Goal: Task Accomplishment & Management: Use online tool/utility

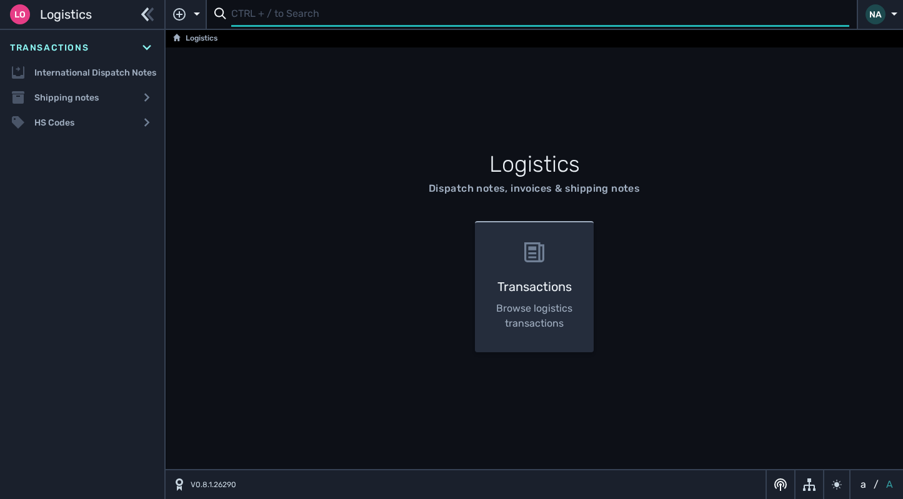
click at [257, 17] on input "text" at bounding box center [540, 14] width 618 height 24
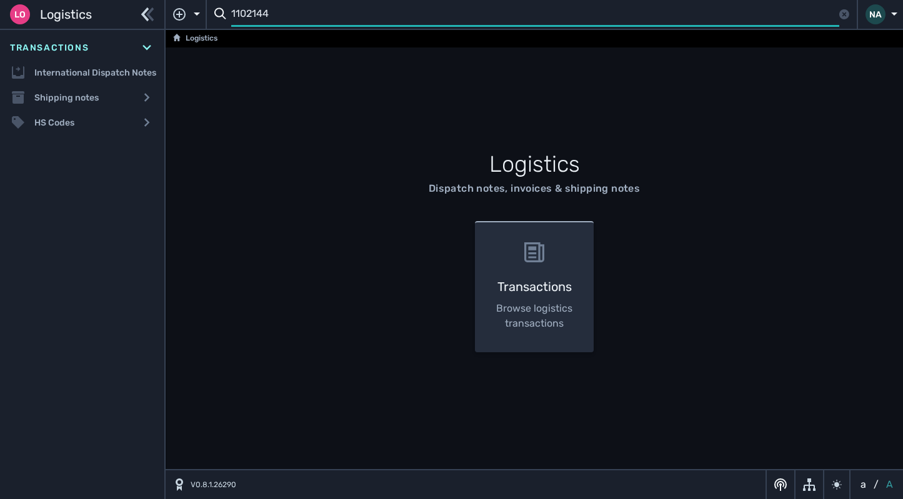
type input "1102144"
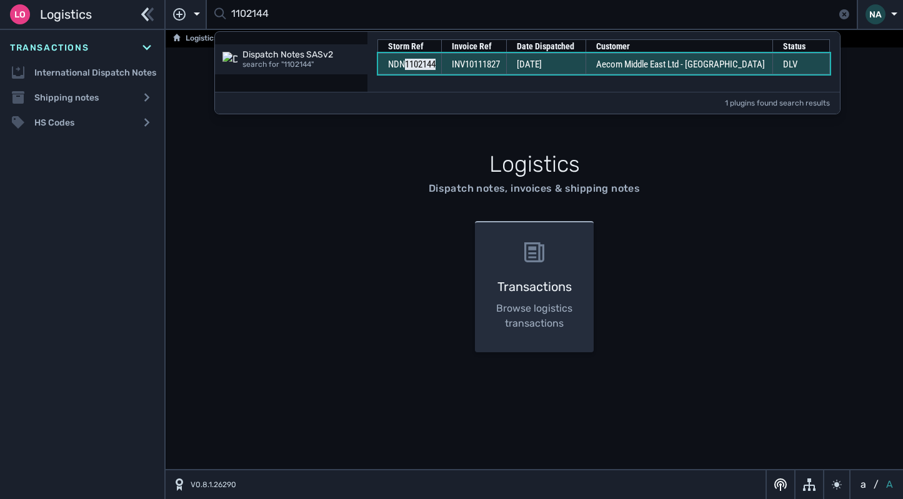
click at [528, 63] on td "[DATE]" at bounding box center [545, 63] width 79 height 21
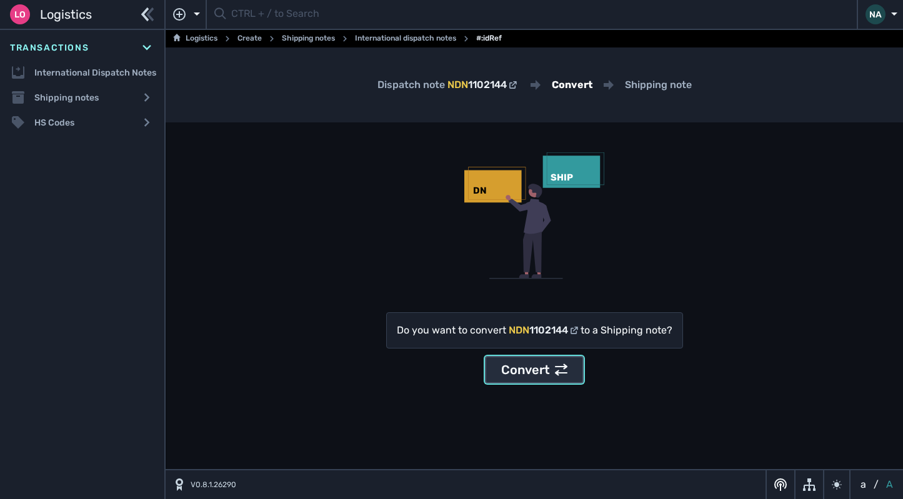
click at [542, 373] on div "Convert" at bounding box center [534, 369] width 66 height 19
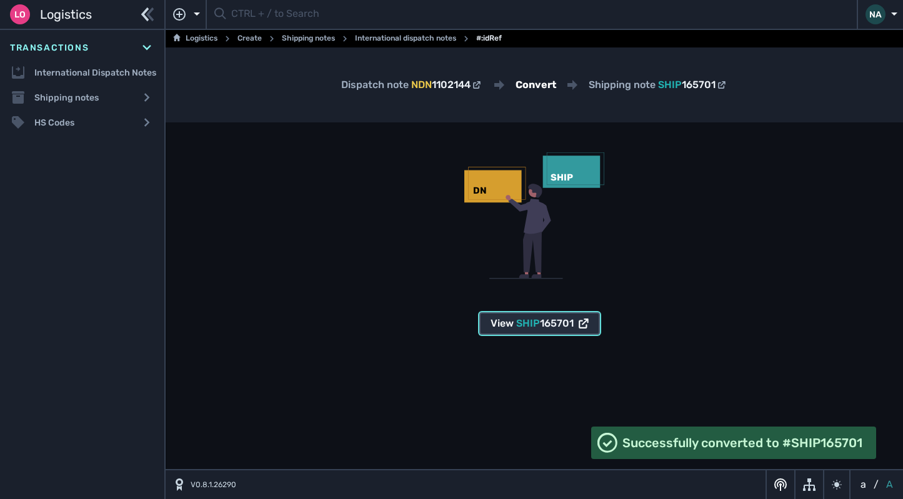
click at [532, 322] on span "SHIP" at bounding box center [528, 323] width 24 height 12
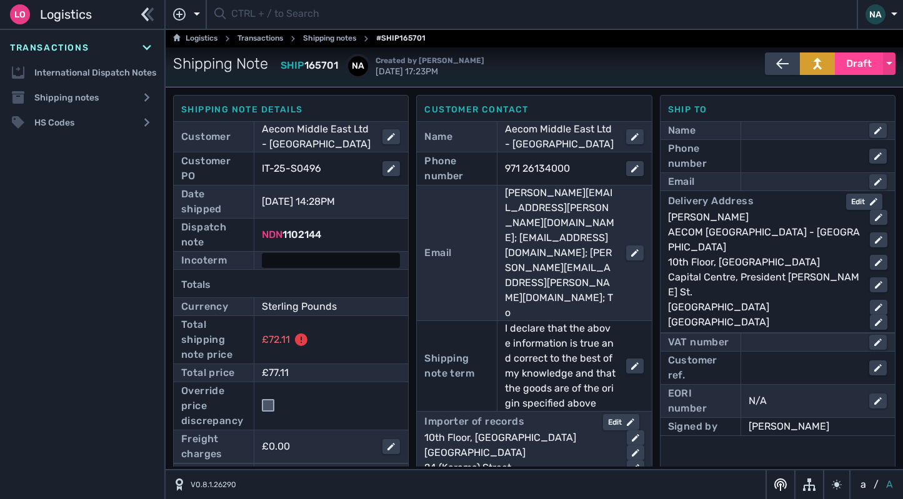
click at [290, 259] on div at bounding box center [331, 260] width 138 height 15
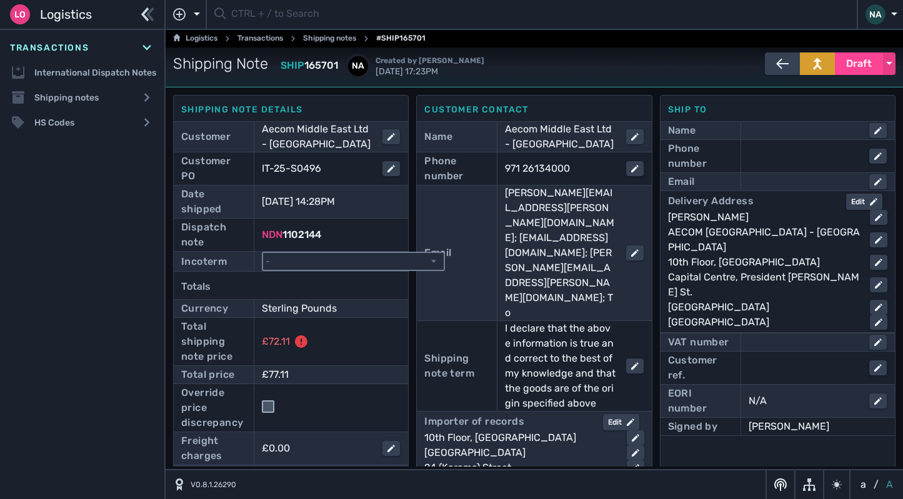
click at [292, 263] on select "- Ex Works - EXW Free Carrier - FCA Carriage Paid To - CPT Carriage Insurance P…" at bounding box center [353, 261] width 181 height 17
select select "[object Object]"
click at [263, 253] on select "- Ex Works - EXW Free Carrier - FCA Carriage Paid To - CPT Carriage Insurance P…" at bounding box center [353, 261] width 181 height 17
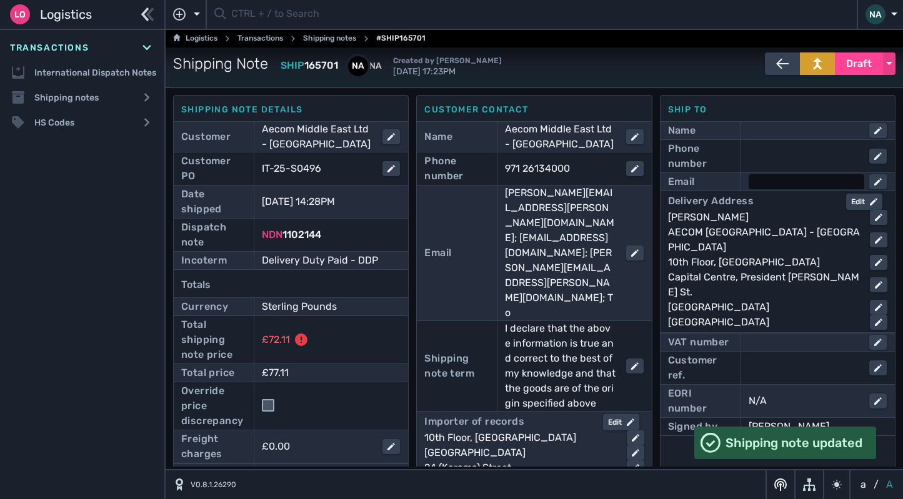
click at [751, 186] on div at bounding box center [806, 181] width 116 height 15
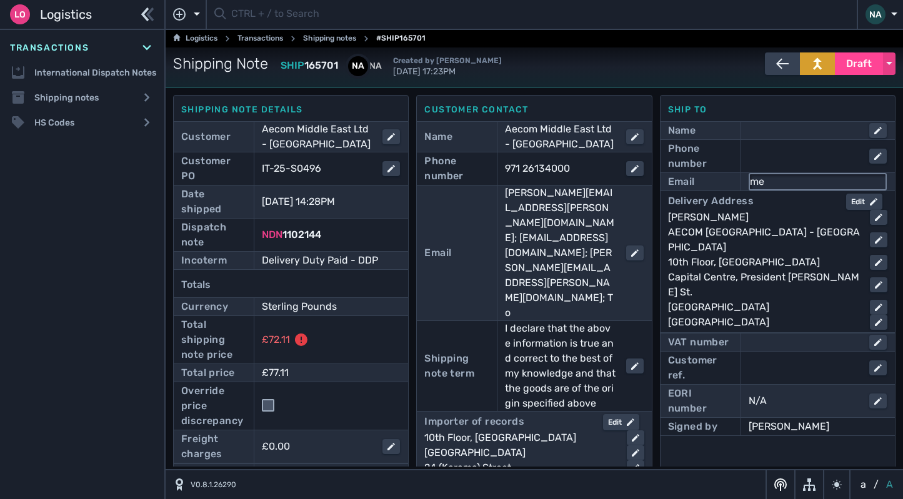
type input "mea_procurement@aecom.com"
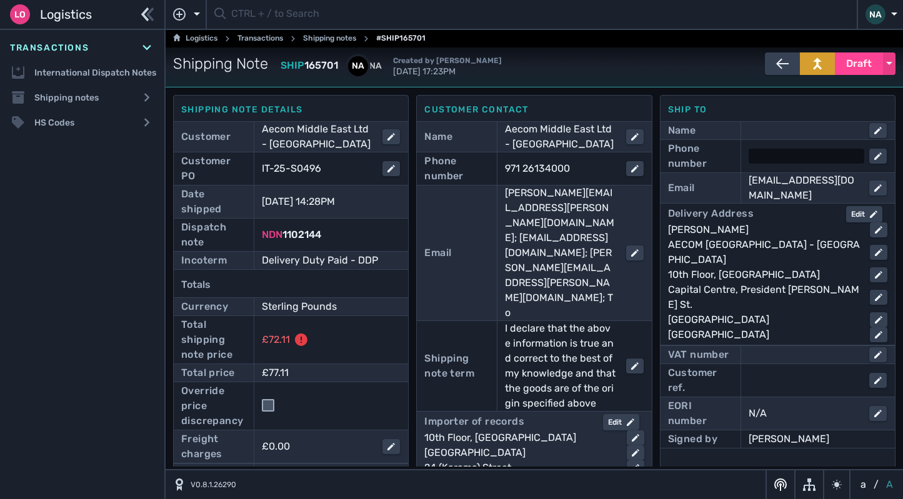
click at [793, 149] on div at bounding box center [806, 156] width 116 height 15
type input "971 2 6134000"
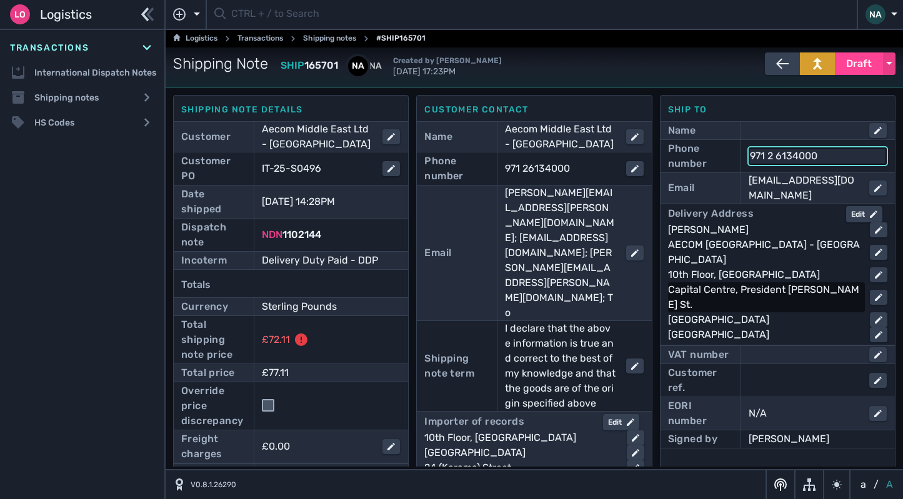
click at [818, 282] on div "Capital Centre, President Joko Widodo St." at bounding box center [764, 297] width 192 height 30
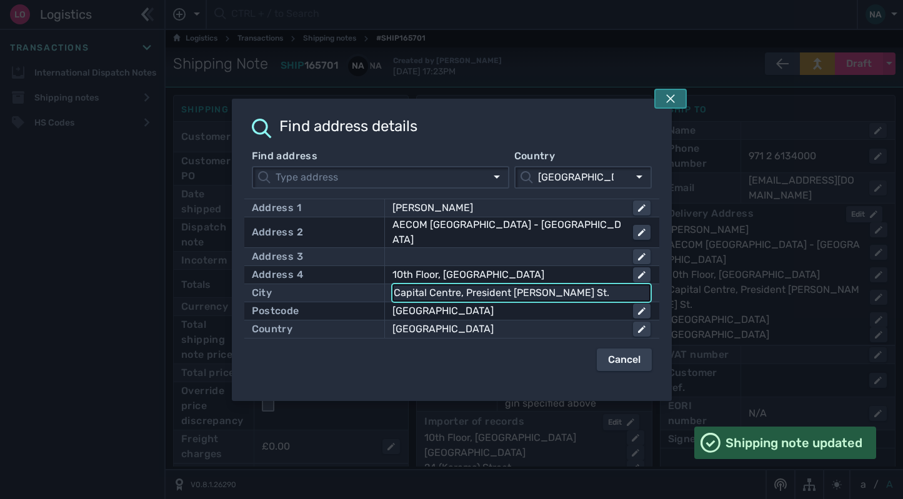
click at [676, 101] on button at bounding box center [670, 99] width 32 height 20
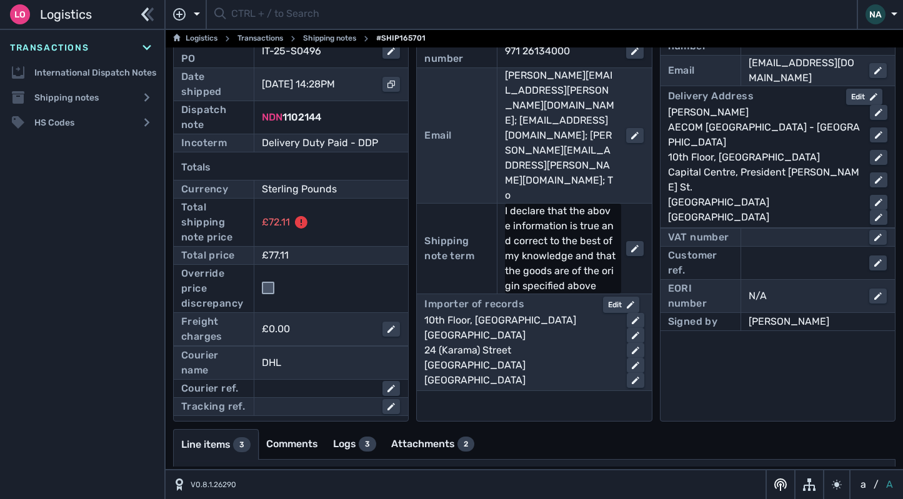
scroll to position [12, 0]
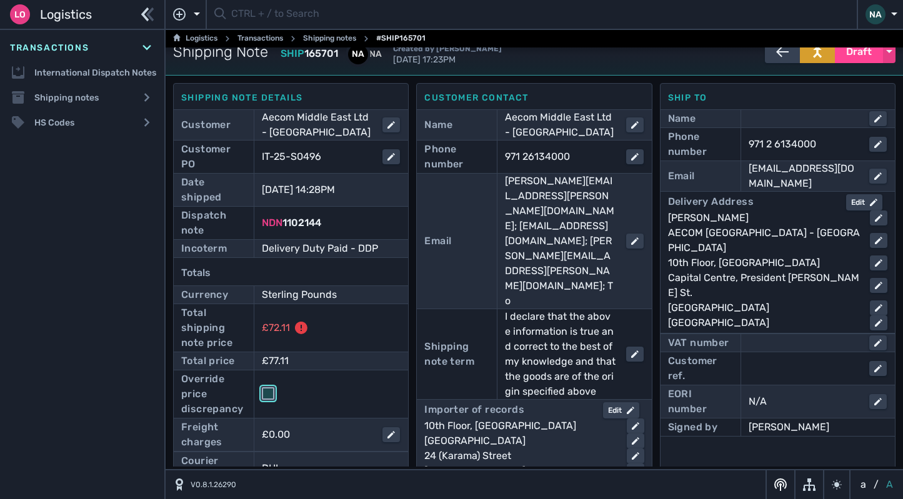
click at [267, 395] on input "checkbox" at bounding box center [268, 393] width 12 height 12
checkbox input "true"
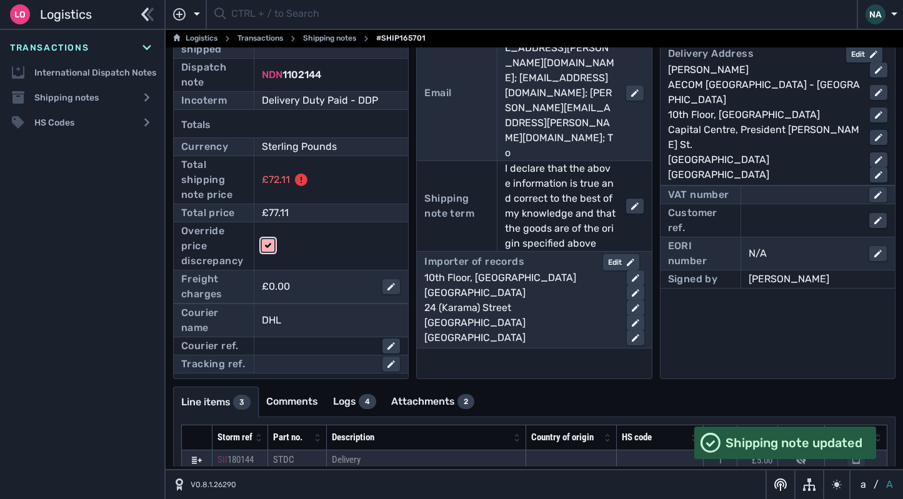
scroll to position [262, 0]
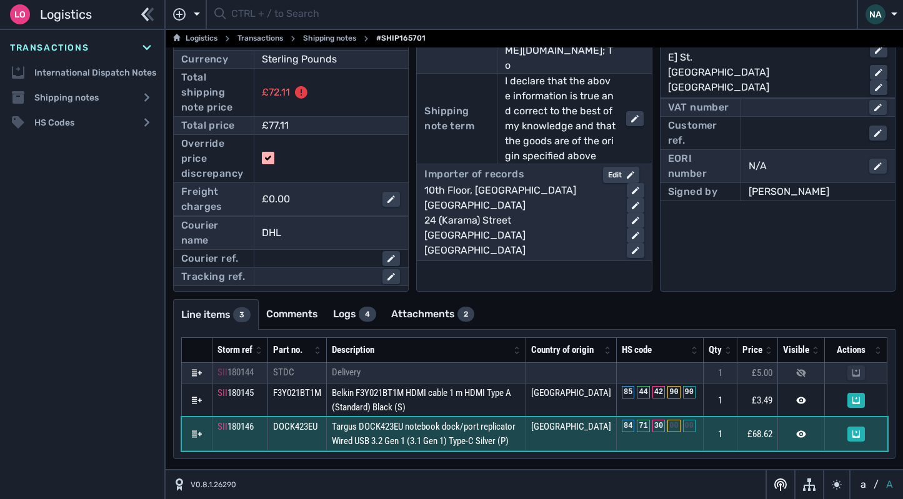
click at [511, 443] on td "Targus DOCK423EU notebook dock/port replicator Wired USB 3.2 Gen 1 (3.1 Gen 1) …" at bounding box center [426, 434] width 199 height 34
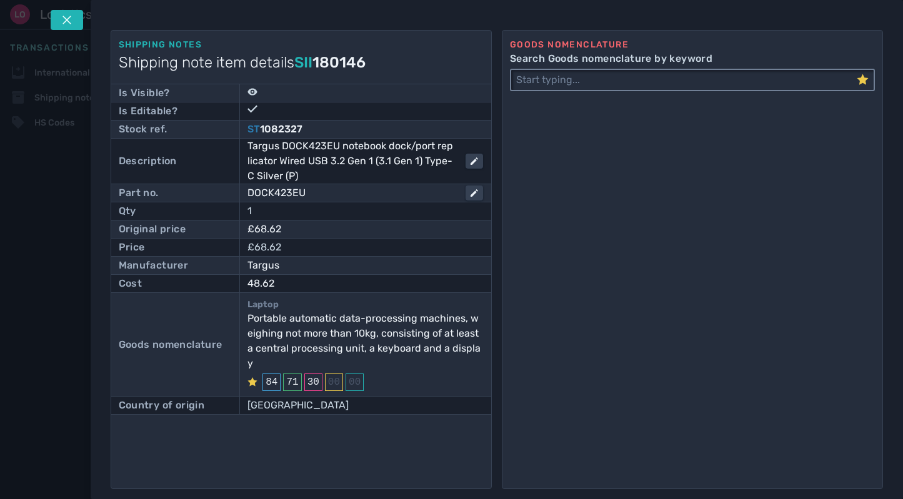
click at [560, 89] on input "Search Goods nomenclature by keyword" at bounding box center [683, 80] width 345 height 20
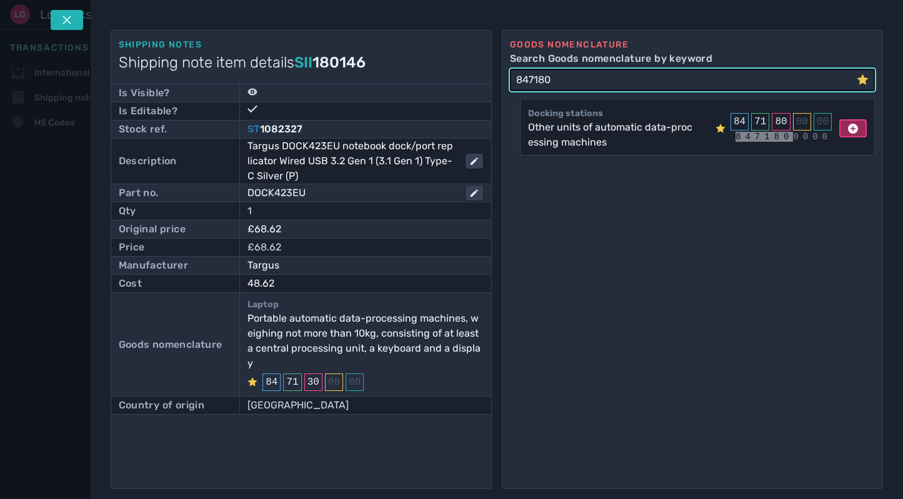
type input "847180"
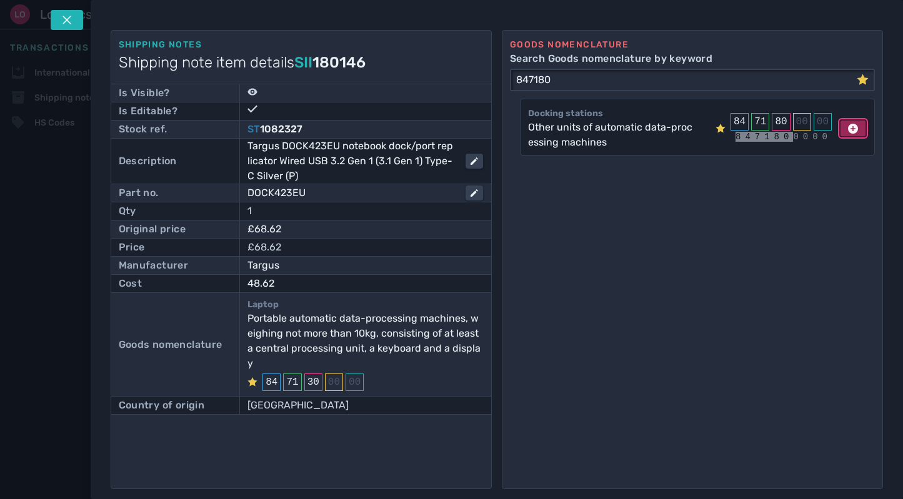
click at [848, 124] on icon at bounding box center [853, 129] width 10 height 10
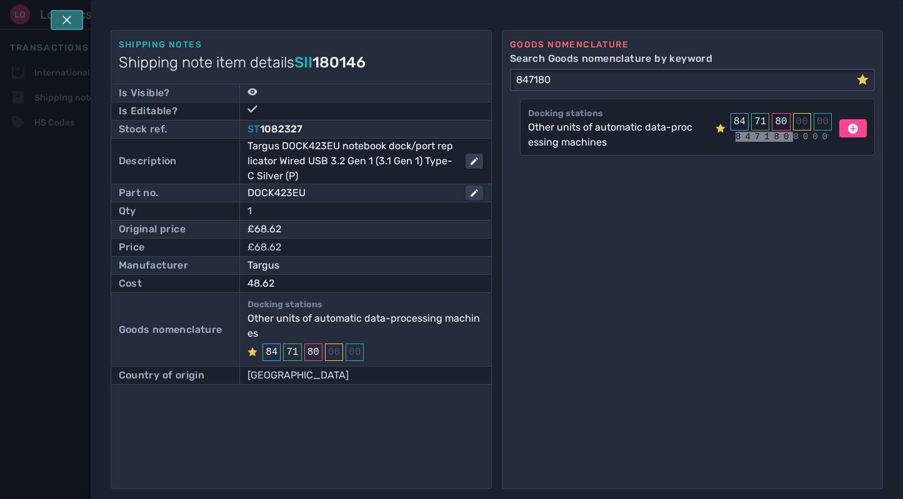
click at [67, 12] on button at bounding box center [67, 20] width 32 height 20
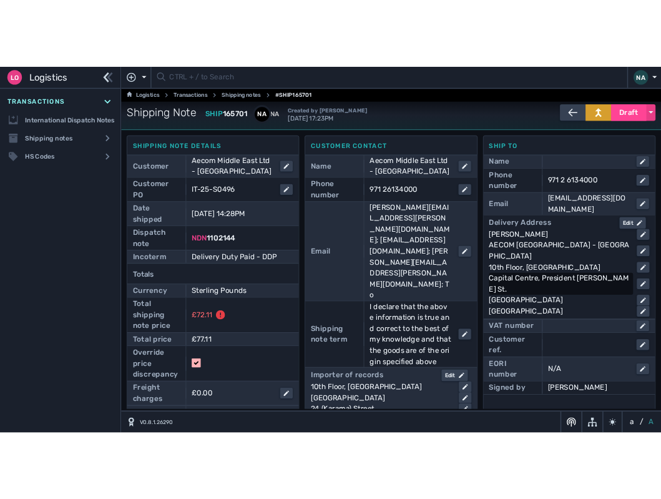
scroll to position [0, 0]
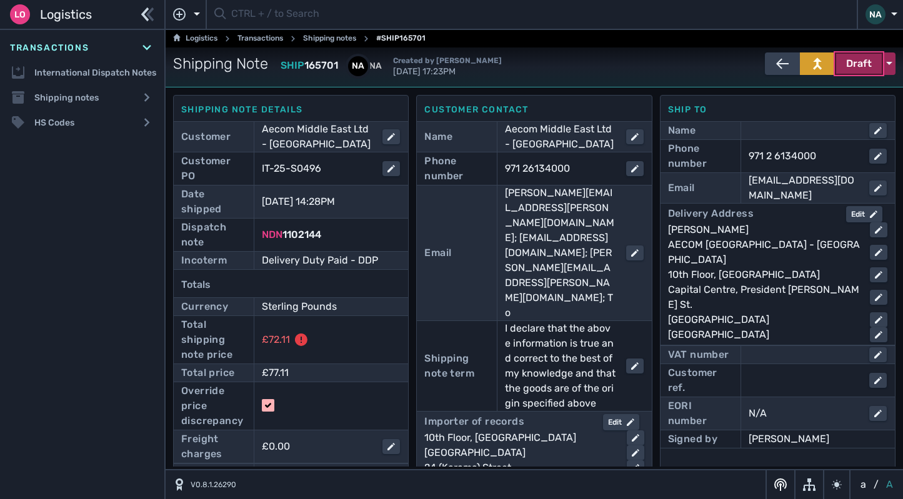
click at [850, 69] on span "Draft" at bounding box center [859, 63] width 26 height 15
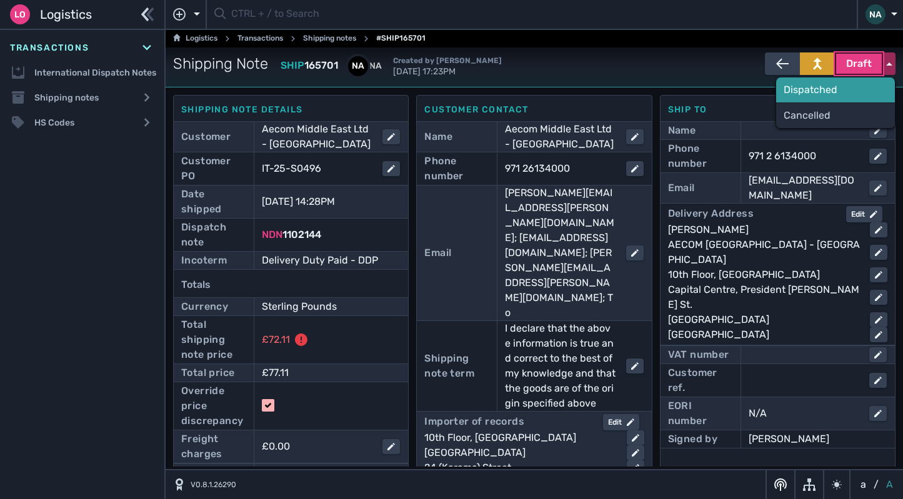
click at [829, 89] on div "Dispatched" at bounding box center [835, 89] width 119 height 25
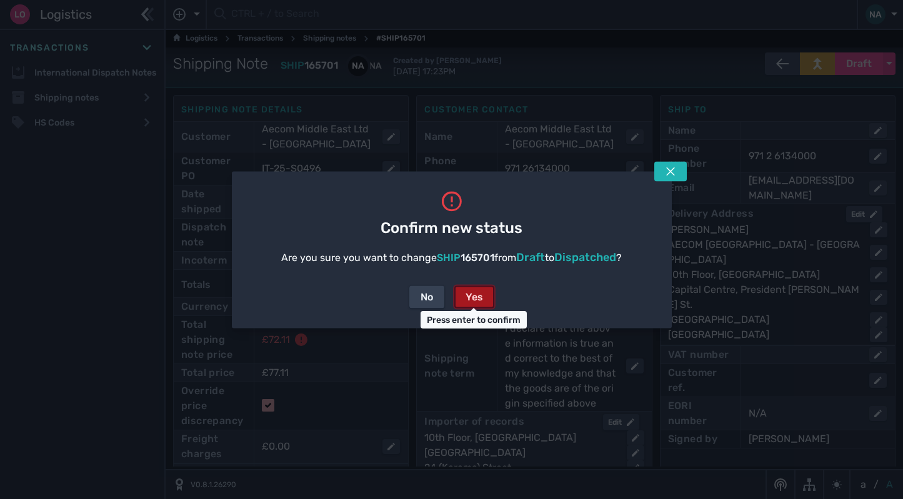
click at [485, 295] on button "Yes" at bounding box center [474, 296] width 40 height 22
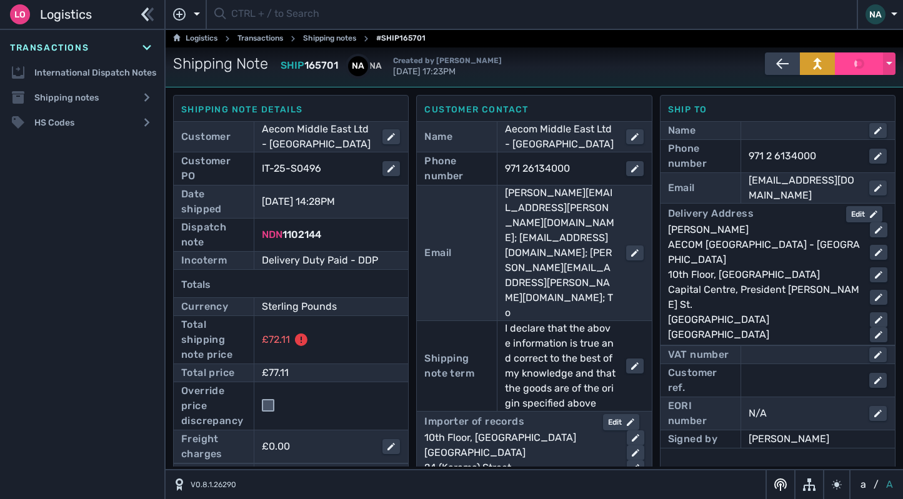
checkbox input "false"
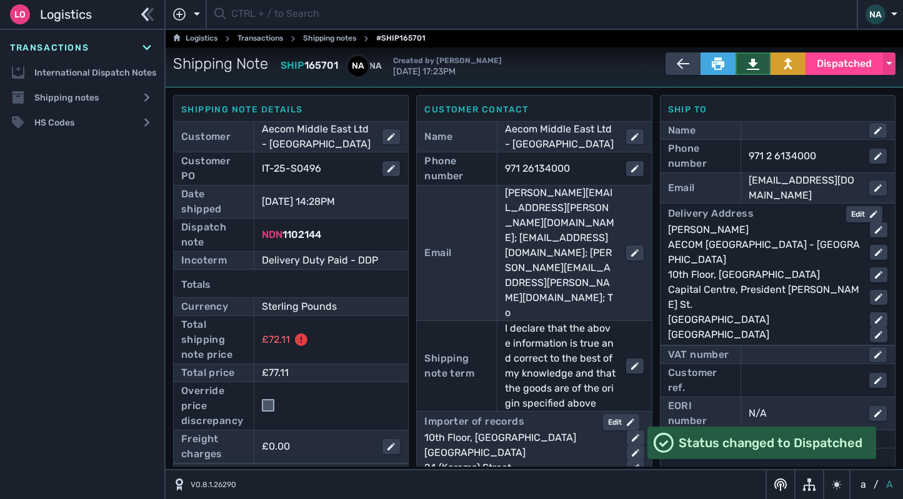
click at [746, 66] on icon at bounding box center [752, 63] width 12 height 12
